Goal: Navigation & Orientation: Find specific page/section

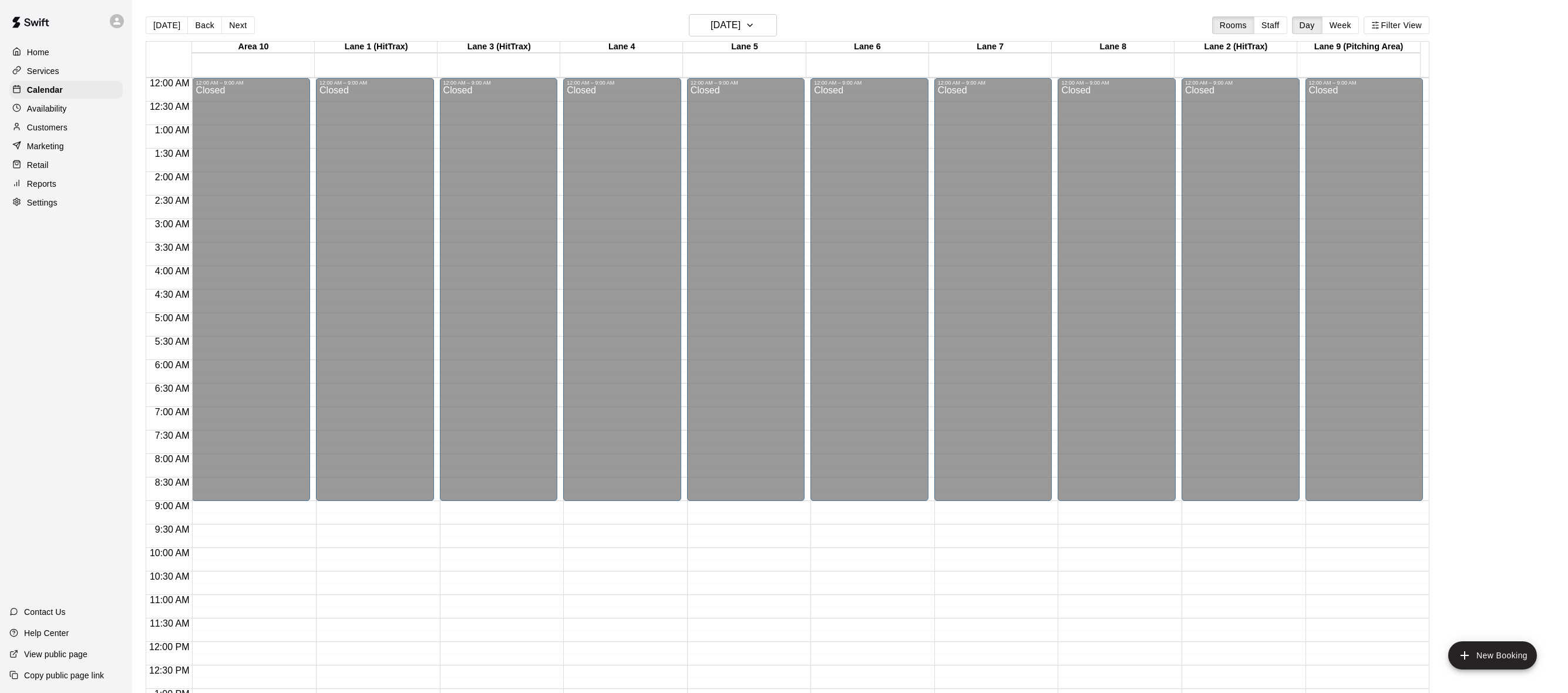
click at [50, 49] on div "Home" at bounding box center [66, 52] width 113 height 18
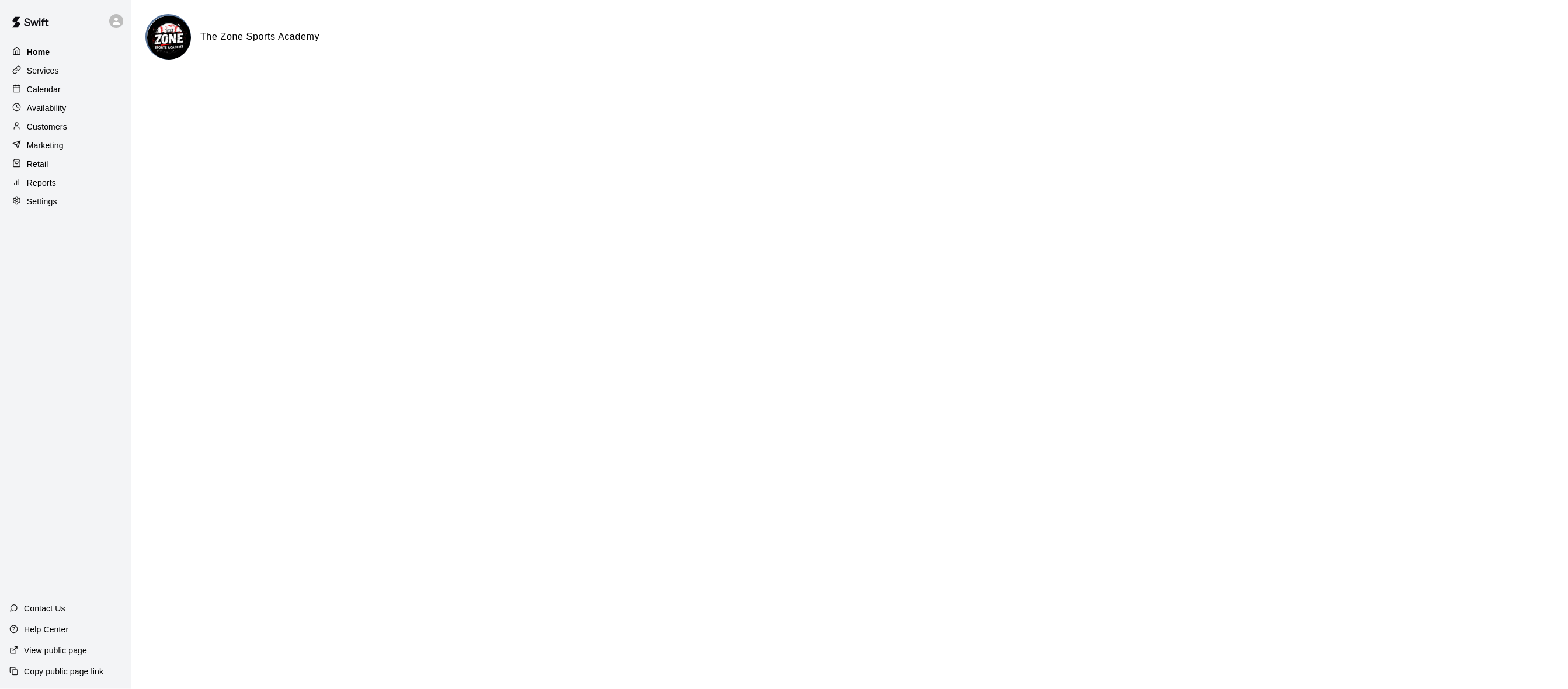
click at [46, 53] on p "Home" at bounding box center [38, 52] width 23 height 12
click at [56, 187] on p "Reports" at bounding box center [41, 182] width 29 height 12
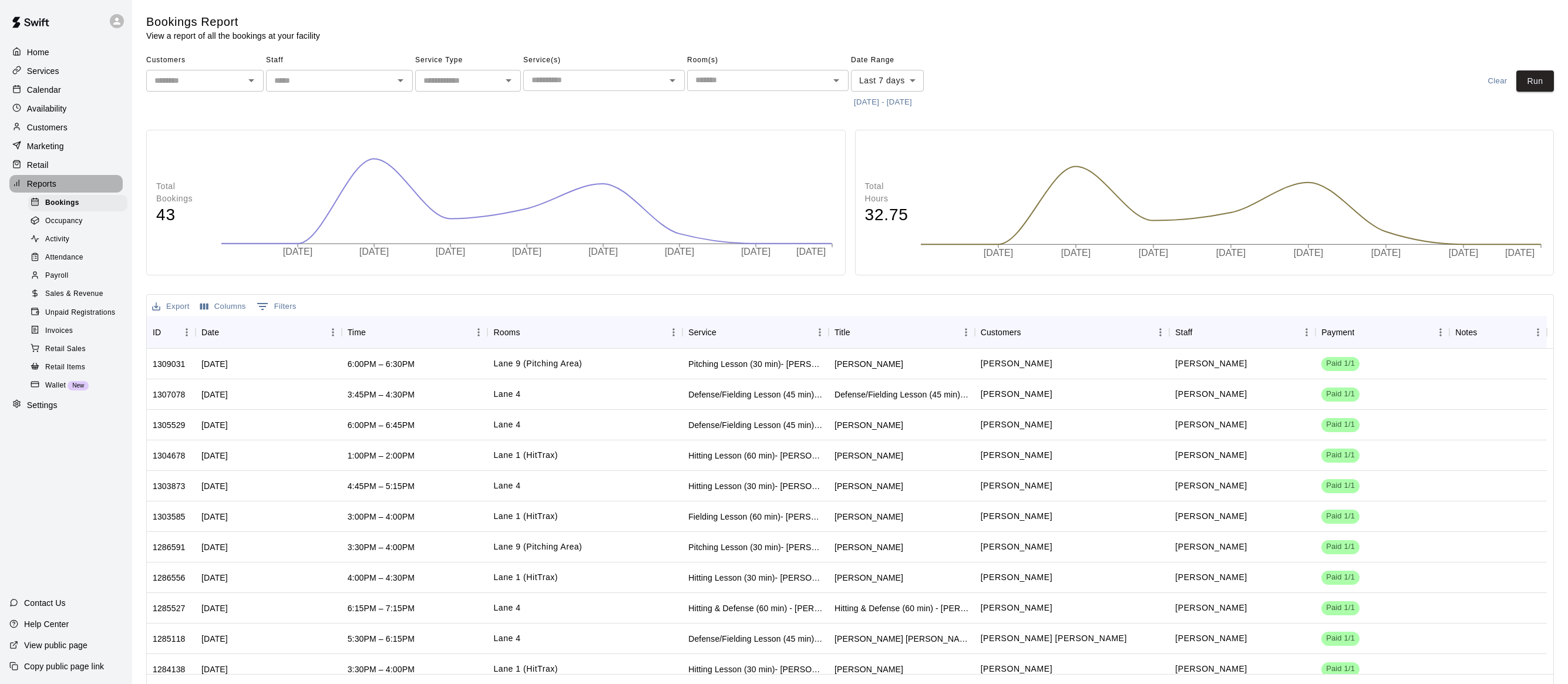
click at [58, 186] on div "Reports" at bounding box center [66, 184] width 113 height 18
click at [53, 204] on span "Bookings" at bounding box center [62, 203] width 34 height 12
click at [43, 190] on p "Reports" at bounding box center [42, 183] width 30 height 12
click at [39, 55] on p "Home" at bounding box center [38, 52] width 22 height 12
